Goal: Task Accomplishment & Management: Use online tool/utility

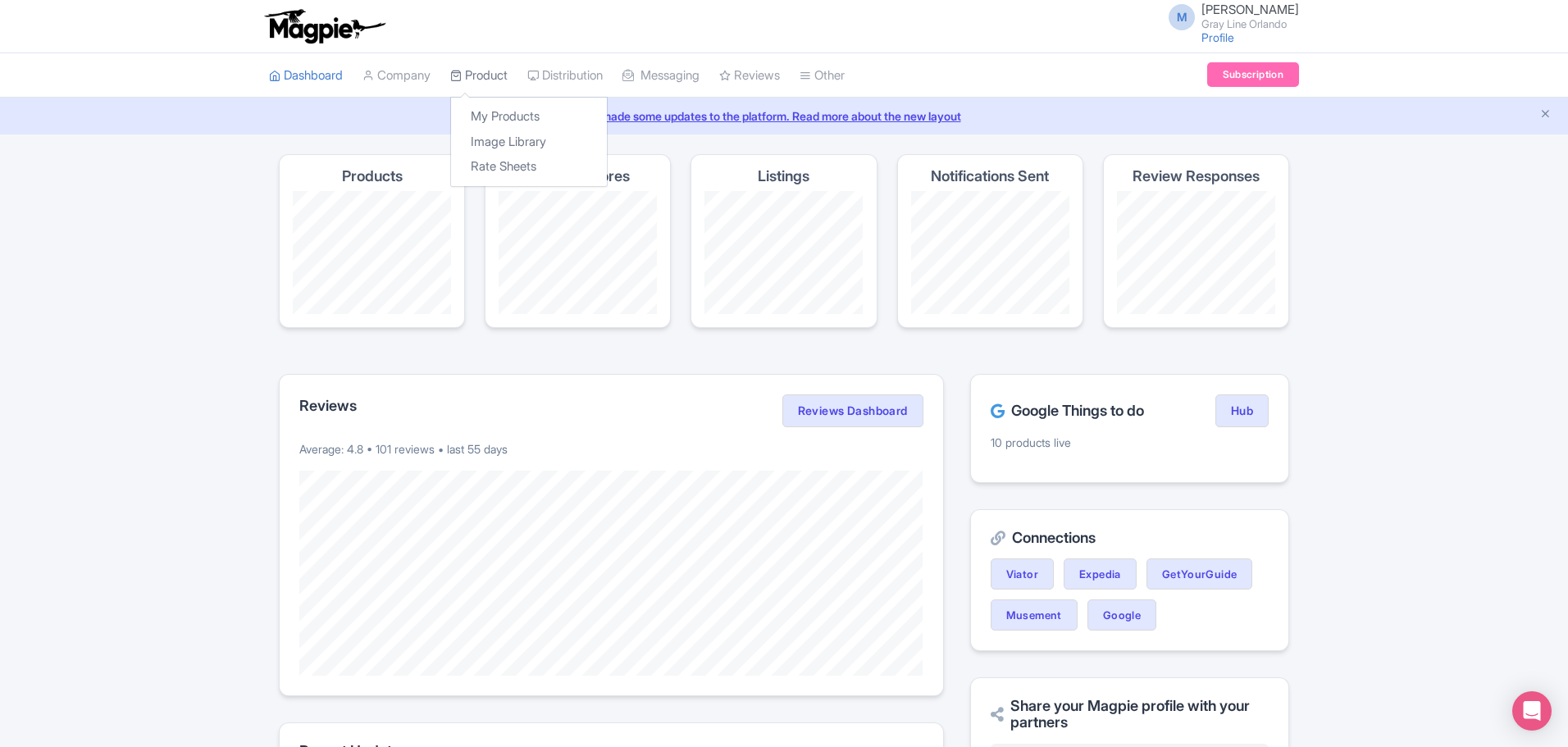
click at [463, 92] on link "Product" at bounding box center [478, 76] width 57 height 45
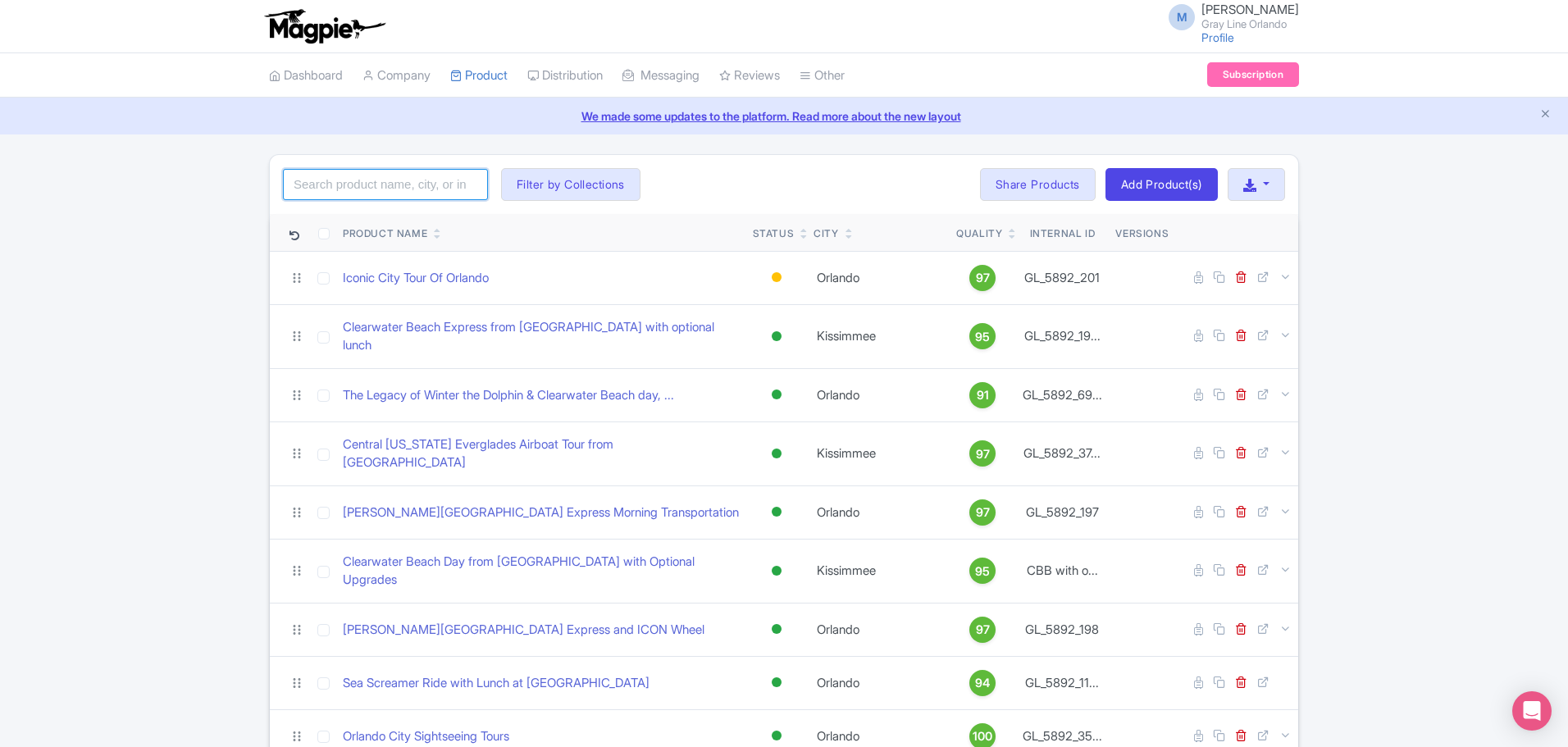
click at [412, 192] on input "search" at bounding box center [385, 184] width 205 height 31
type input "2 day"
click button "Search" at bounding box center [0, 0] width 0 height 0
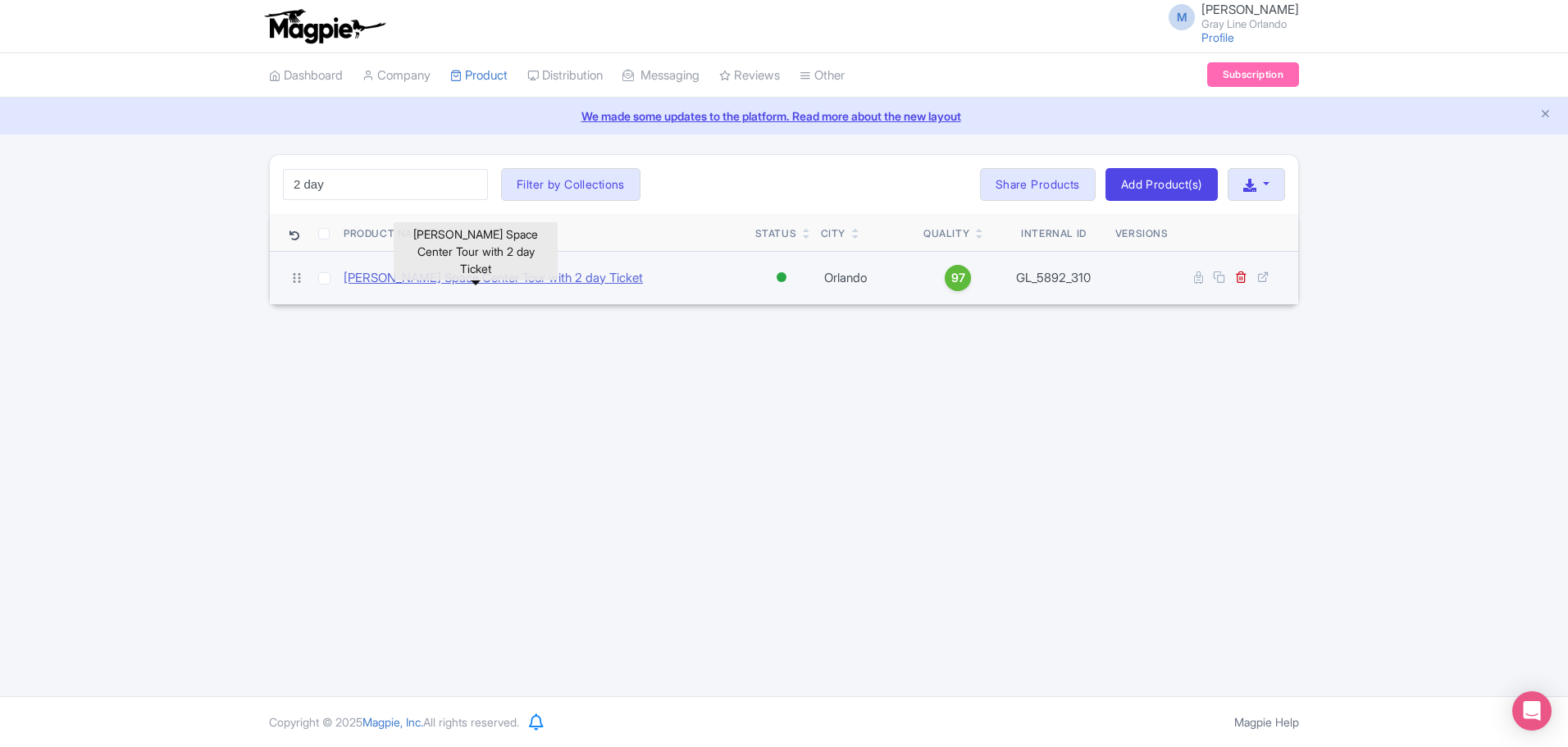
click at [584, 277] on link "[PERSON_NAME] Space Center Tour with 2 day Ticket" at bounding box center [493, 278] width 300 height 19
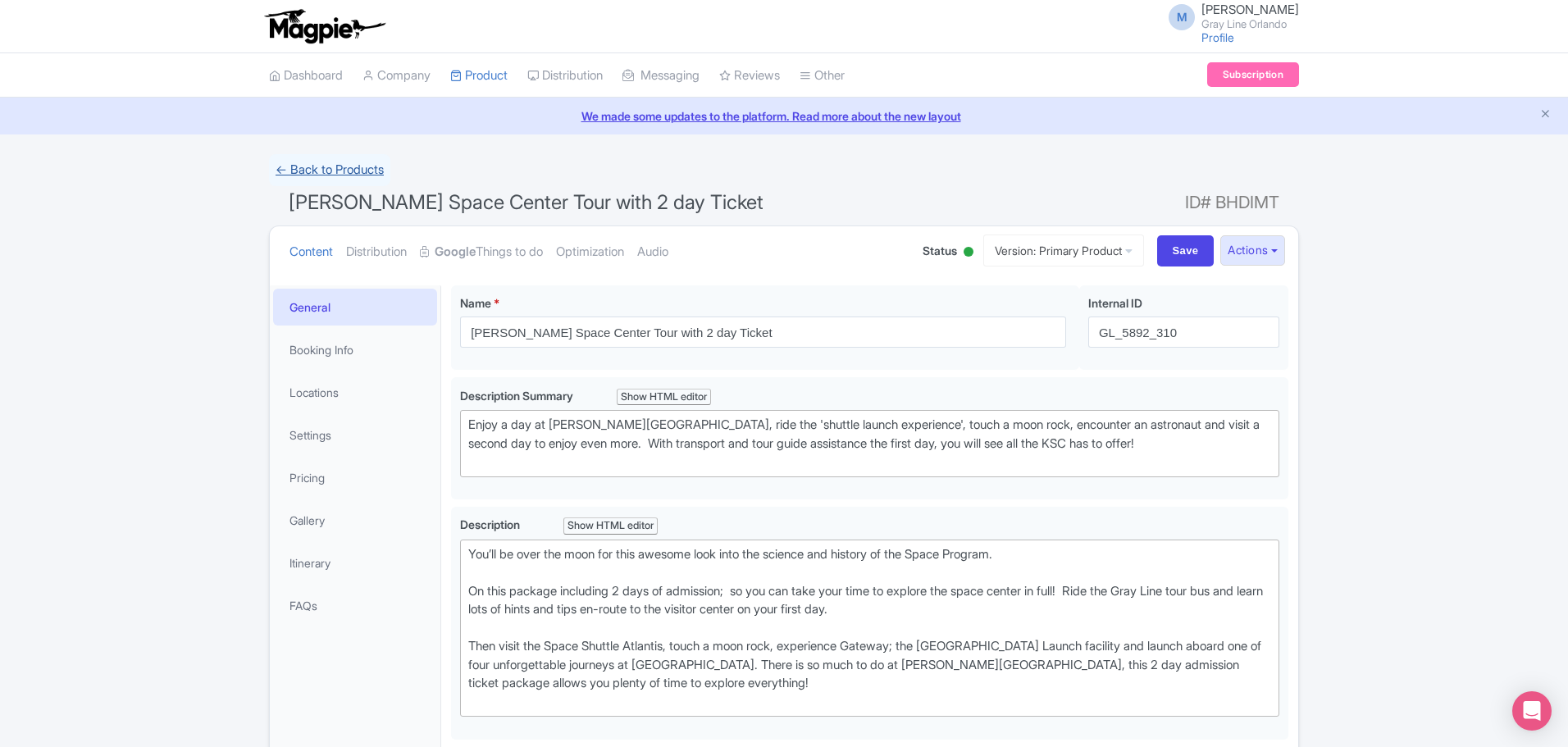
click at [315, 159] on link "← Back to Products" at bounding box center [329, 170] width 121 height 32
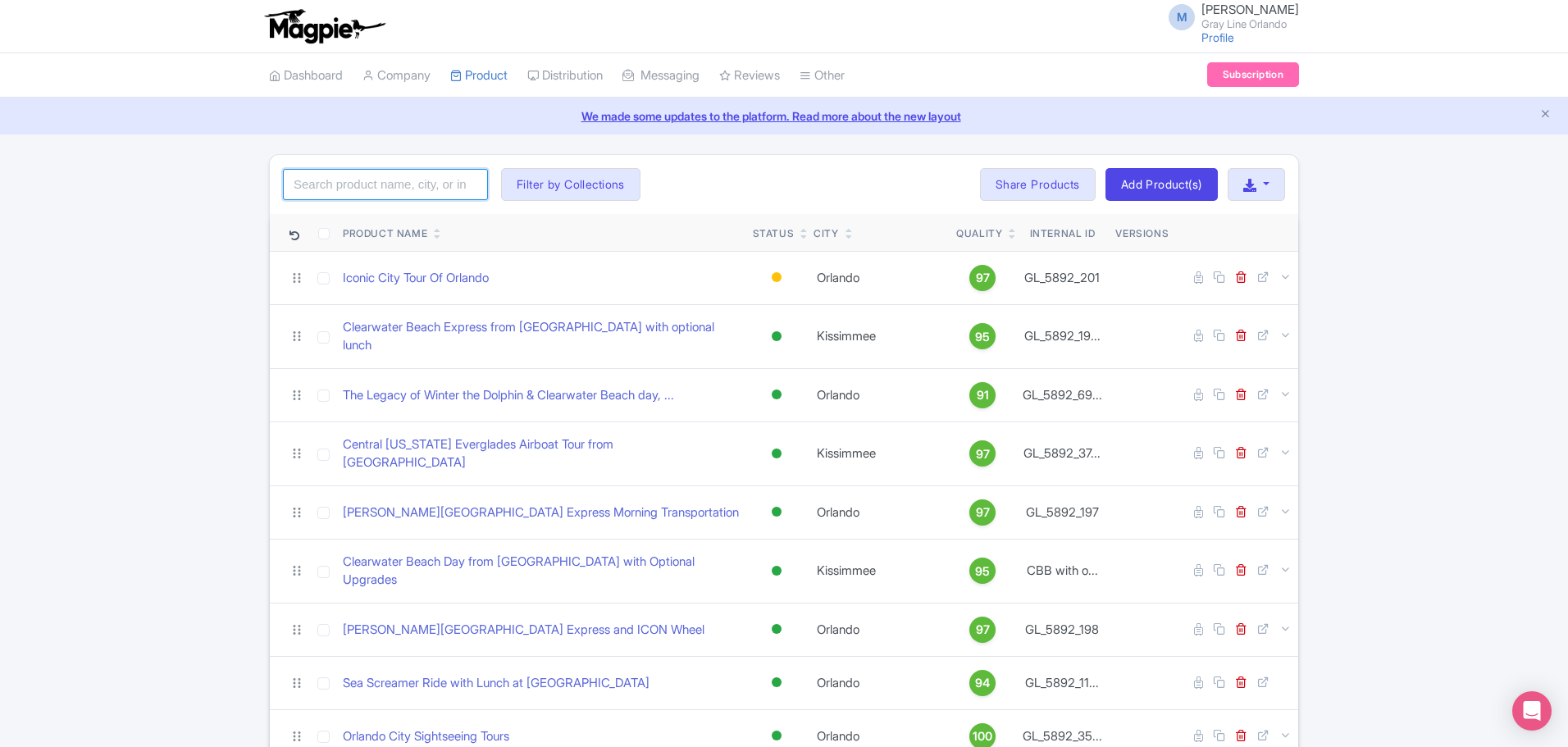
click at [382, 189] on input "search" at bounding box center [385, 184] width 205 height 31
type input "2"
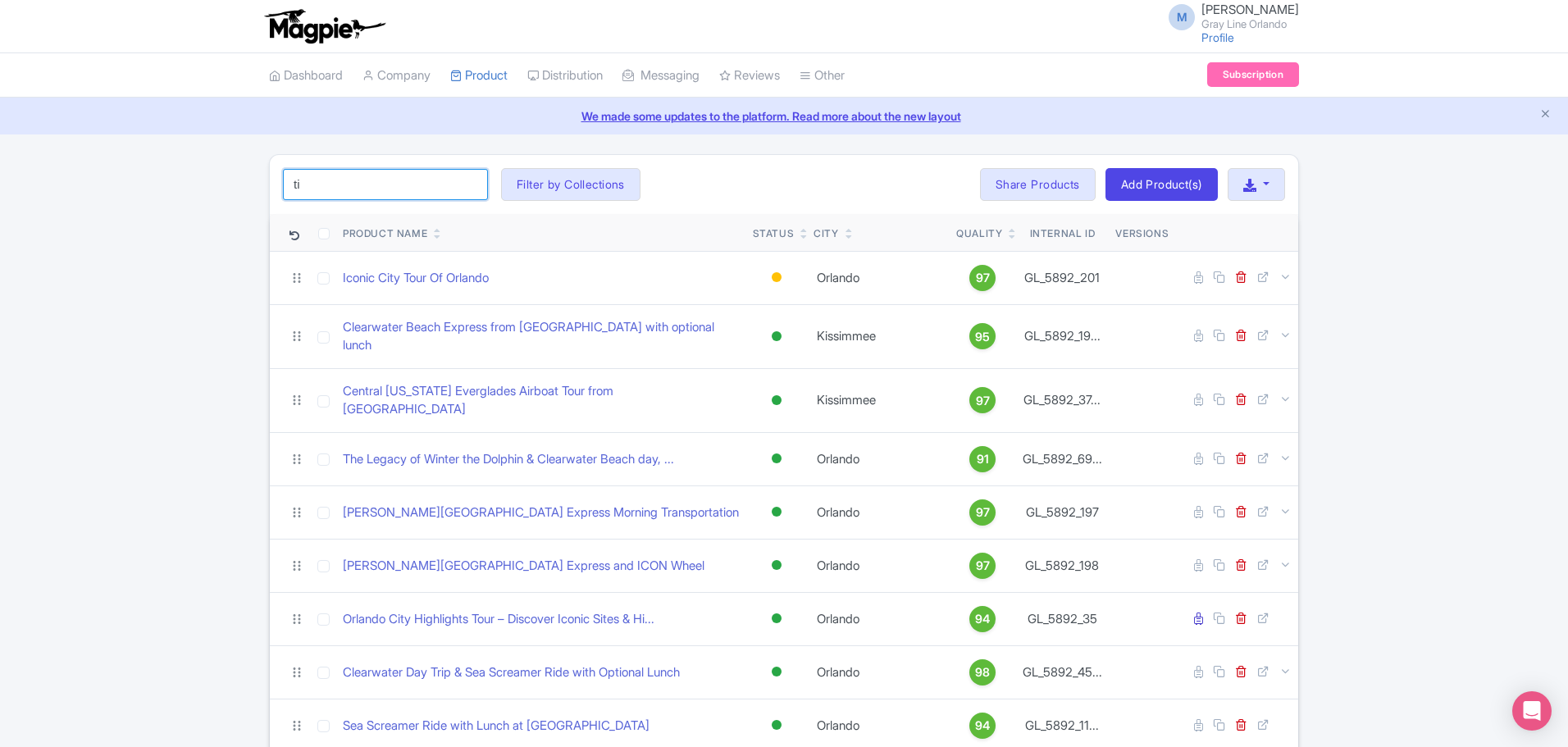
type input "t"
type input "e"
type input "[PERSON_NAME]"
click button "Search" at bounding box center [0, 0] width 0 height 0
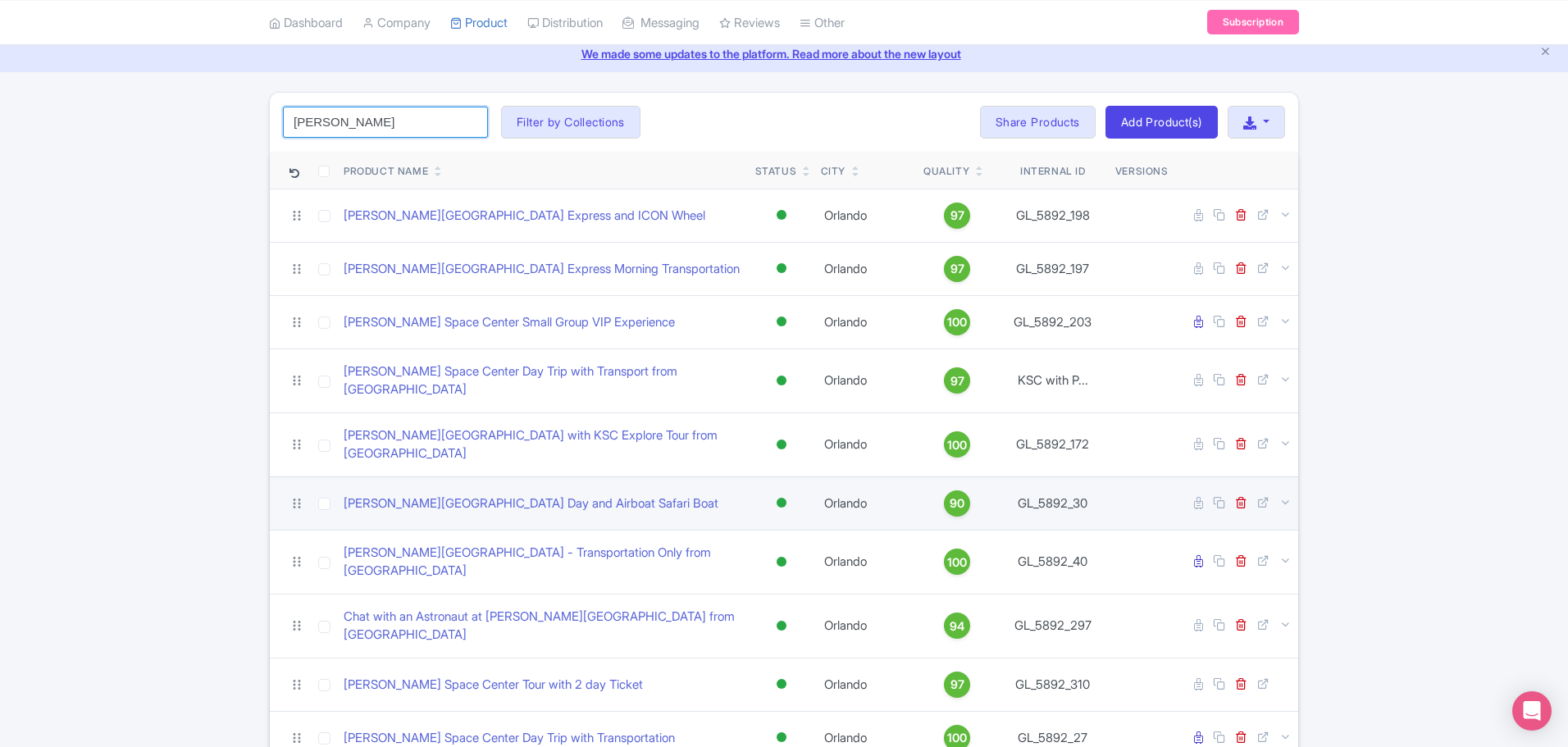
scroll to position [62, 0]
